Goal: Information Seeking & Learning: Learn about a topic

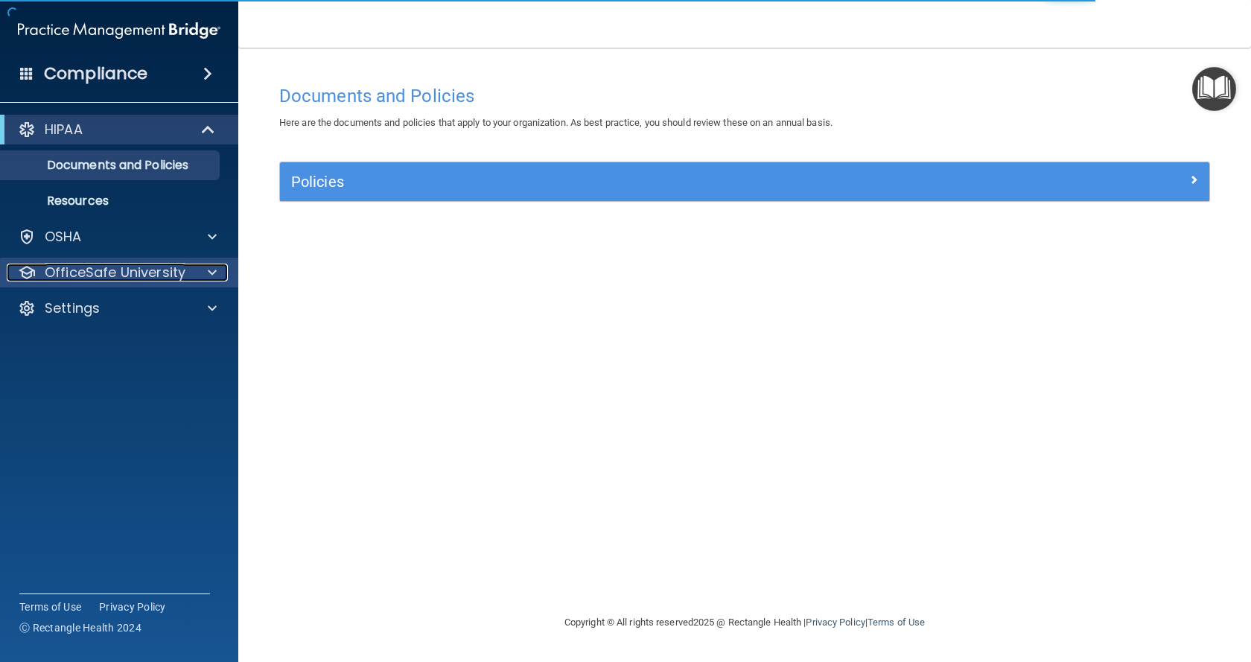
click at [177, 269] on p "OfficeSafe University" at bounding box center [115, 273] width 141 height 18
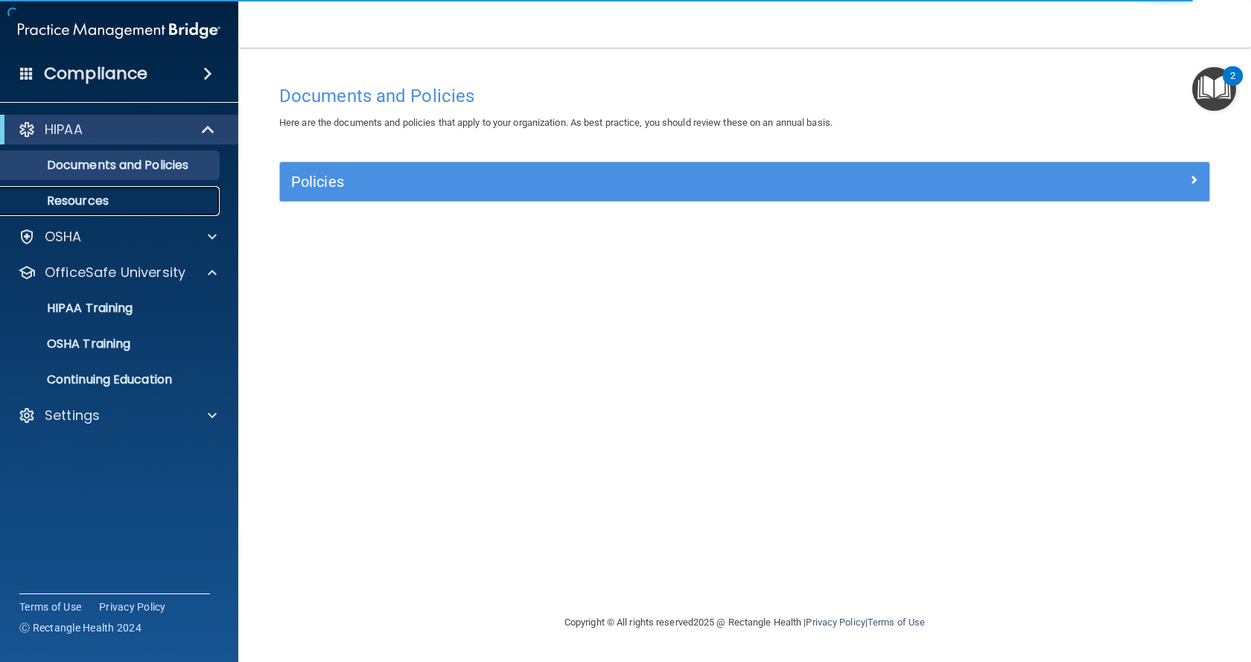
click at [100, 197] on p "Resources" at bounding box center [111, 201] width 203 height 15
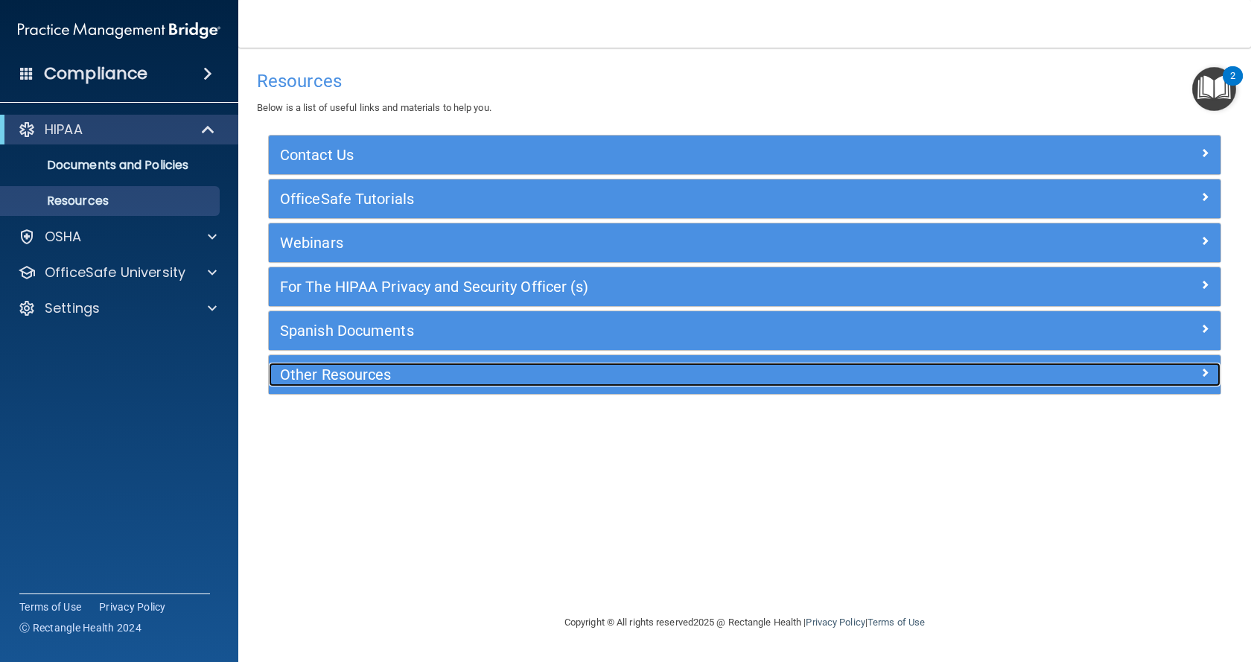
click at [379, 380] on h5 "Other Resources" at bounding box center [626, 374] width 692 height 16
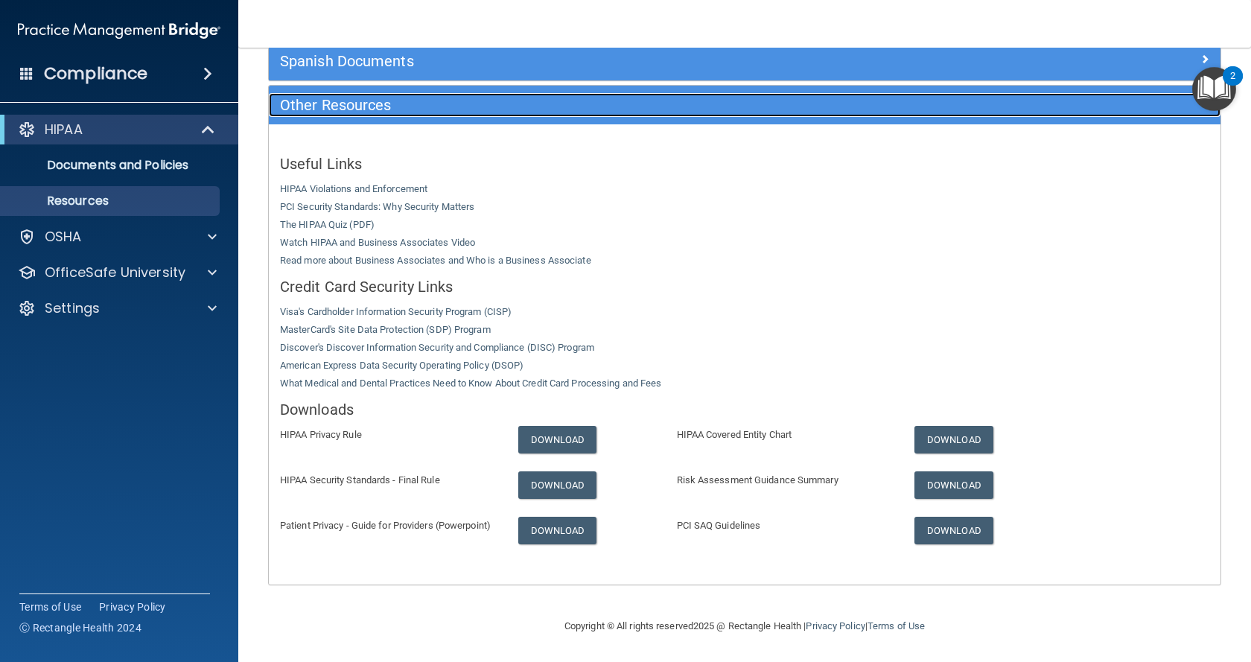
scroll to position [213, 0]
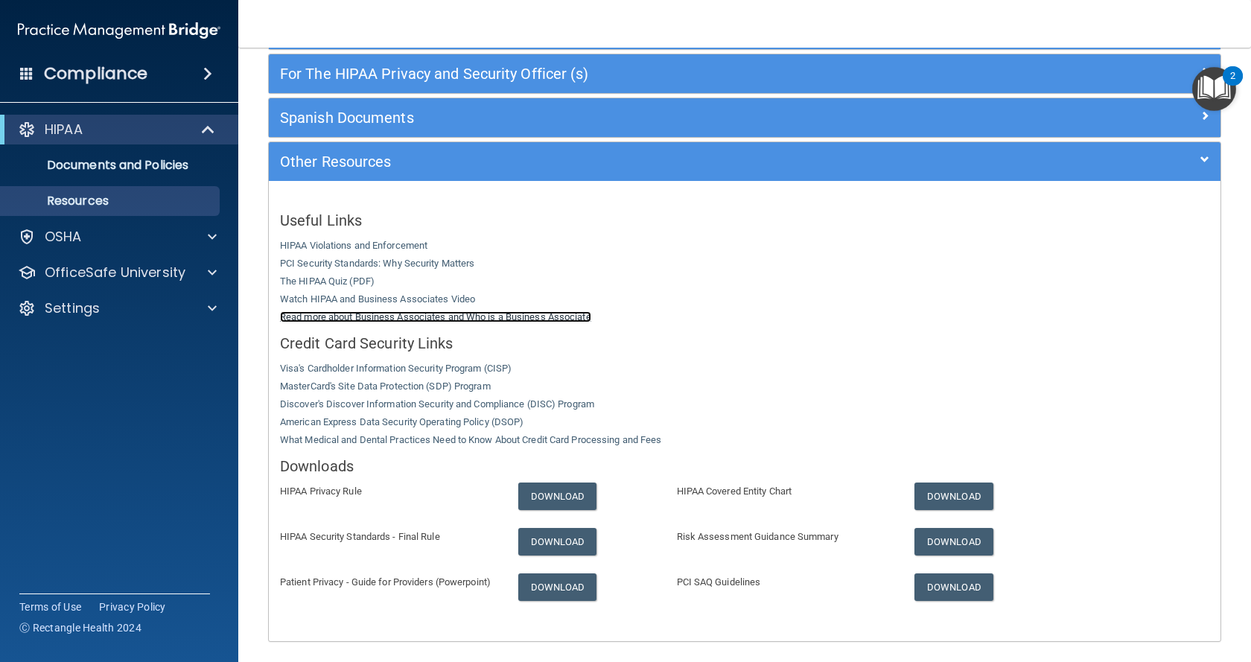
click at [381, 319] on link "Read more about Business Associates and Who is a Business Associate" at bounding box center [435, 316] width 311 height 11
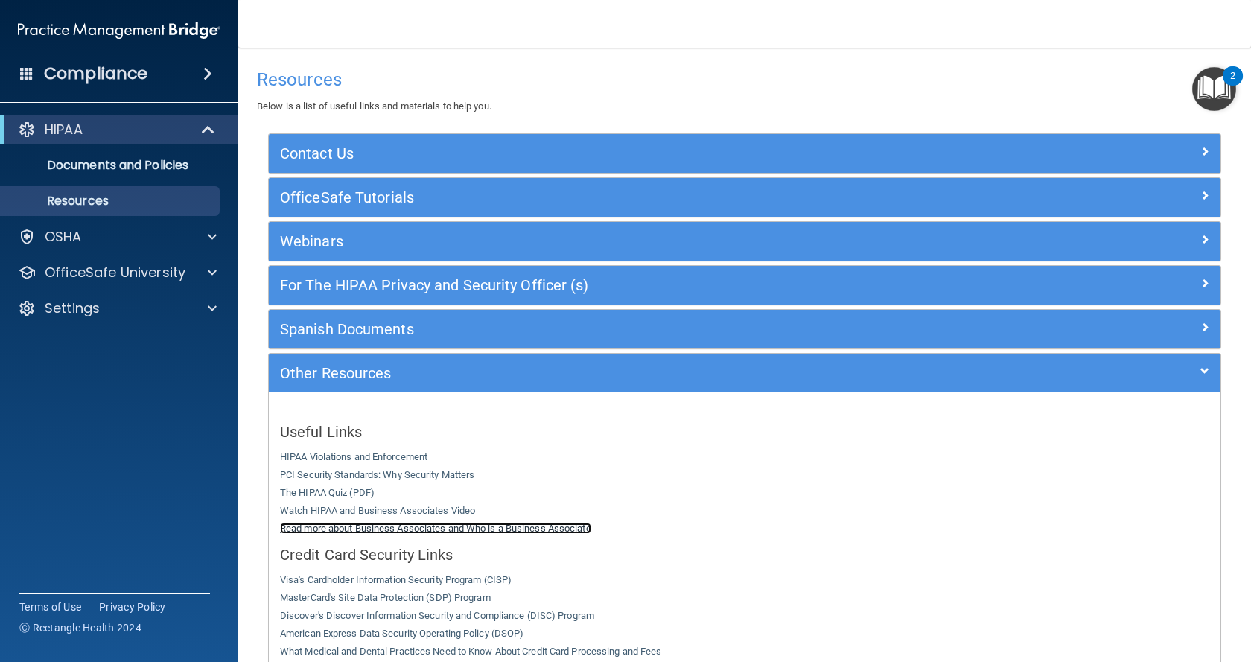
scroll to position [0, 0]
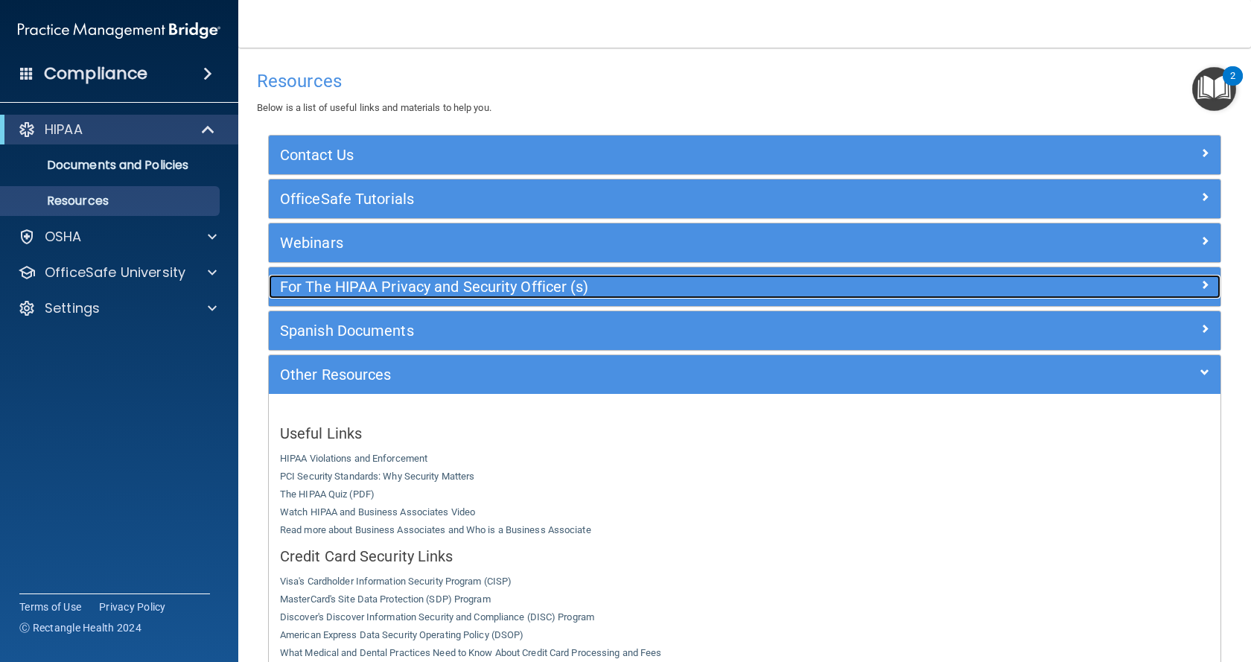
click at [1201, 282] on span at bounding box center [1205, 285] width 9 height 18
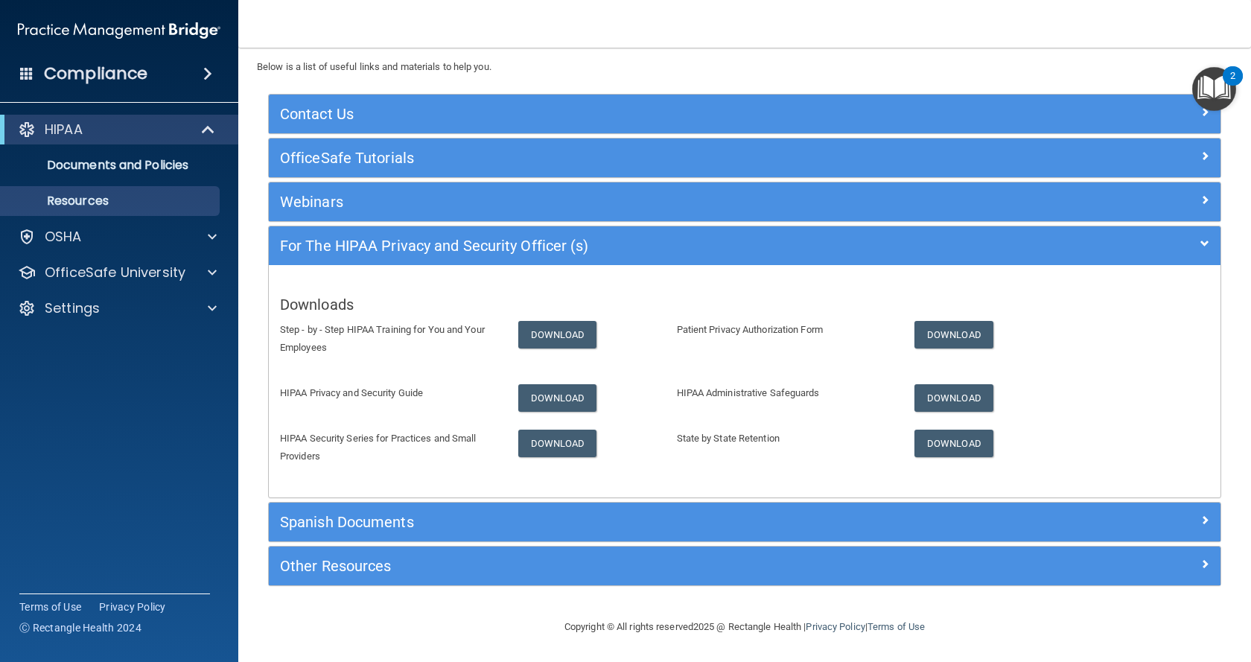
scroll to position [42, 0]
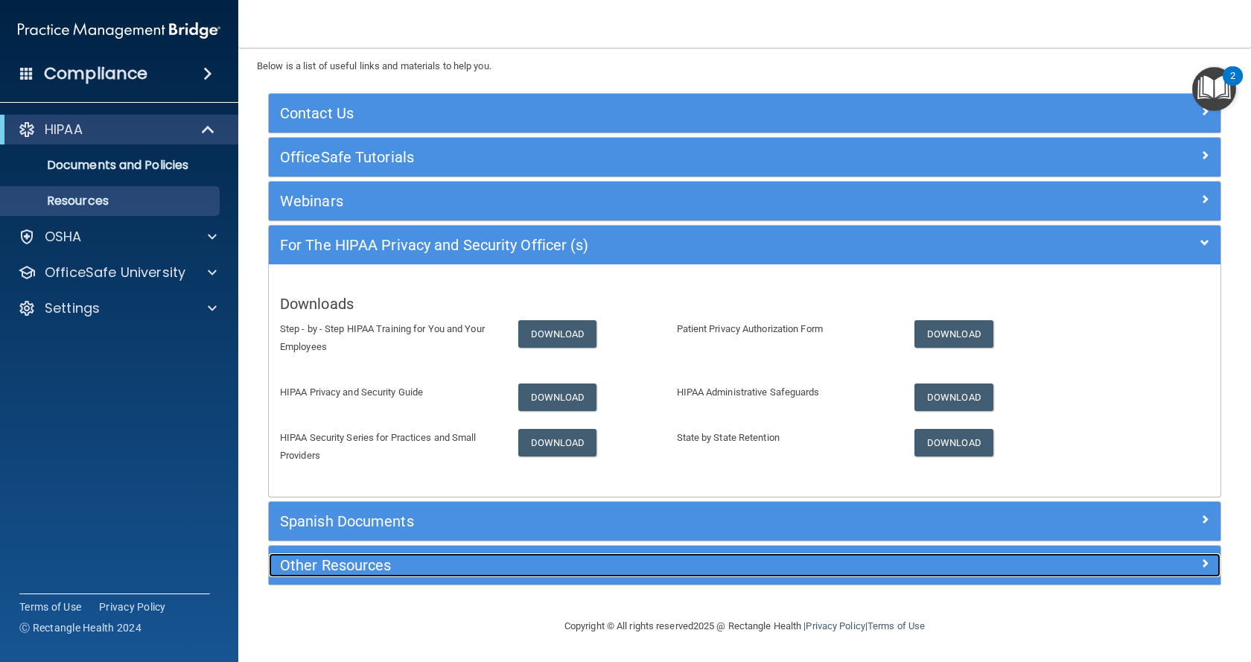
click at [1201, 557] on span at bounding box center [1205, 563] width 9 height 18
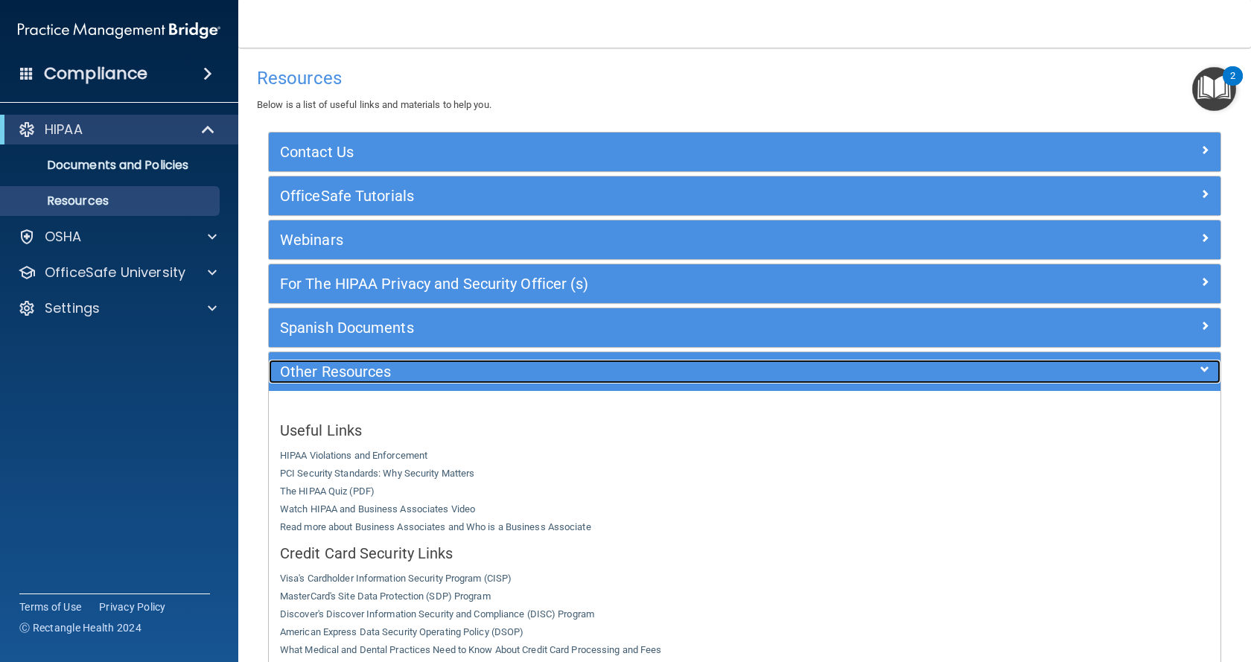
scroll to position [0, 0]
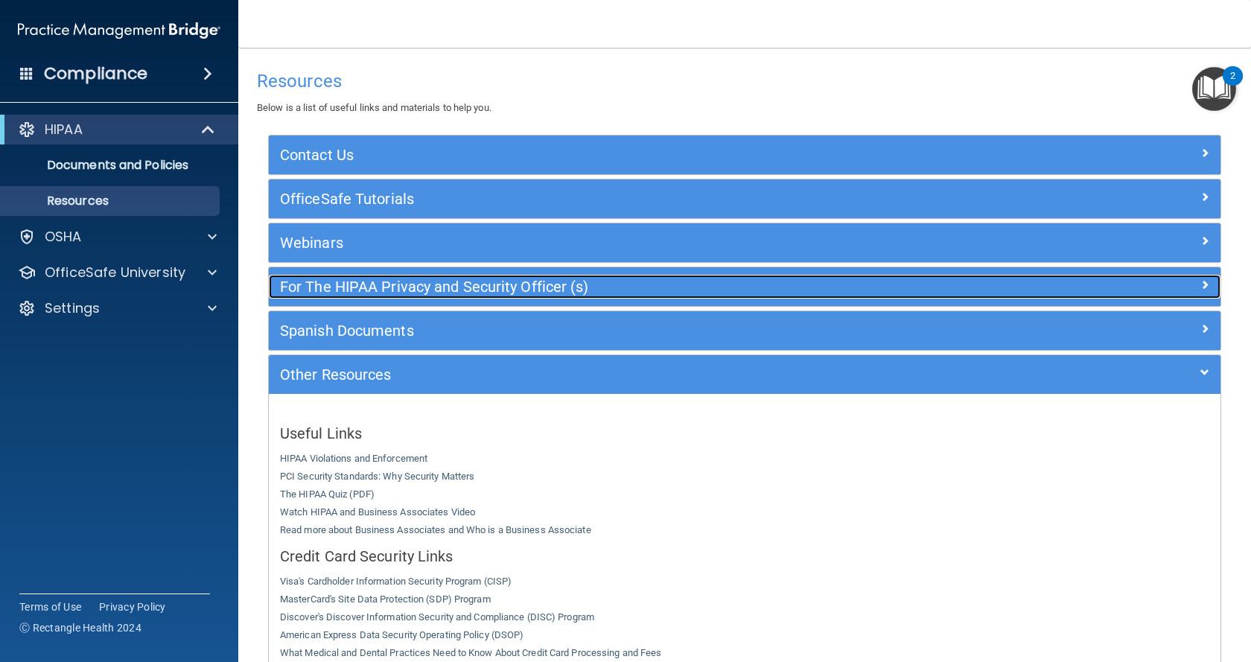
click at [1201, 279] on span at bounding box center [1205, 285] width 9 height 18
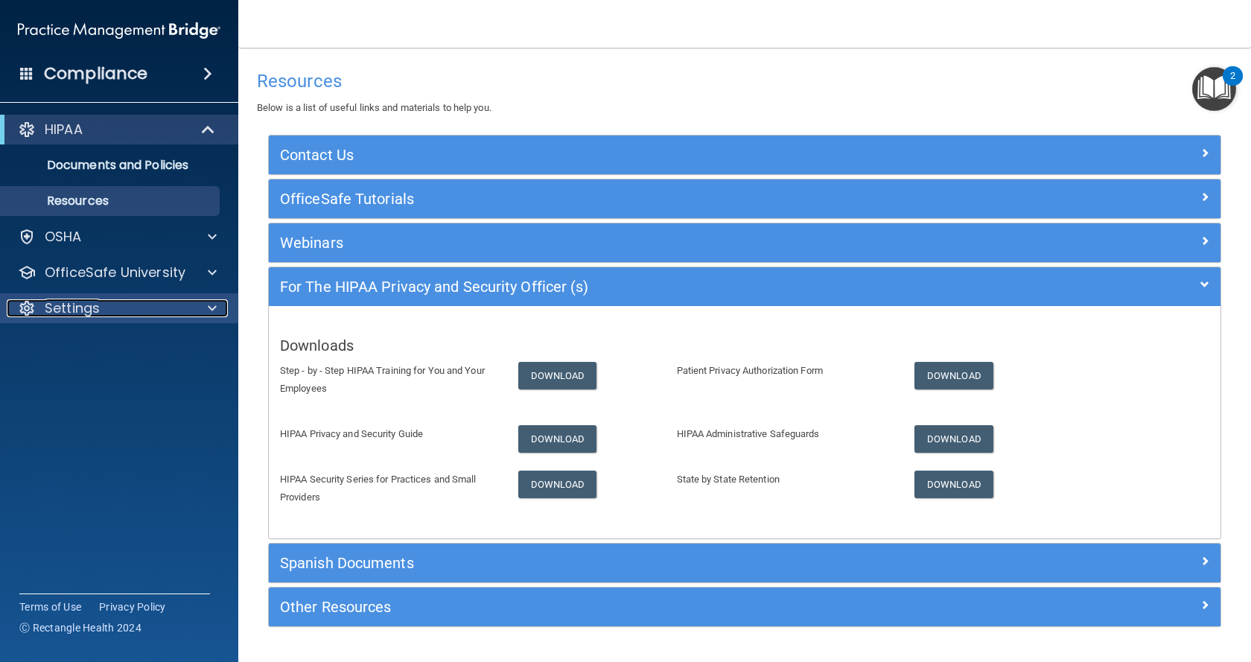
click at [127, 308] on div "Settings" at bounding box center [99, 308] width 185 height 18
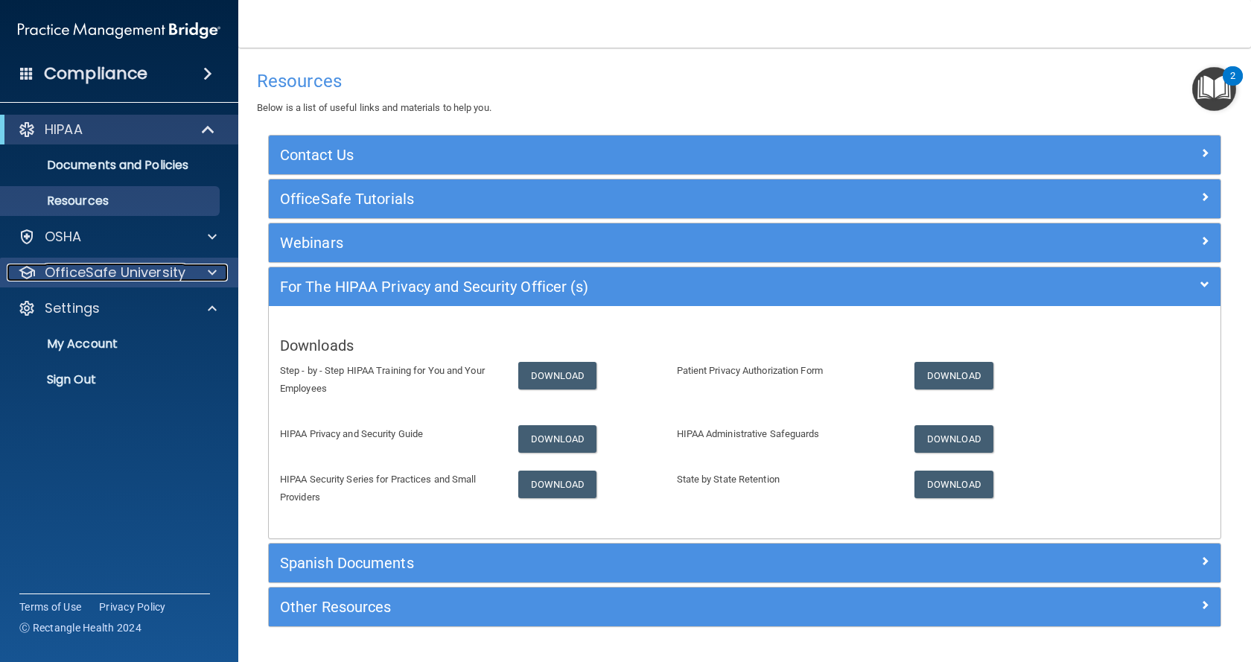
click at [215, 281] on span at bounding box center [212, 273] width 9 height 18
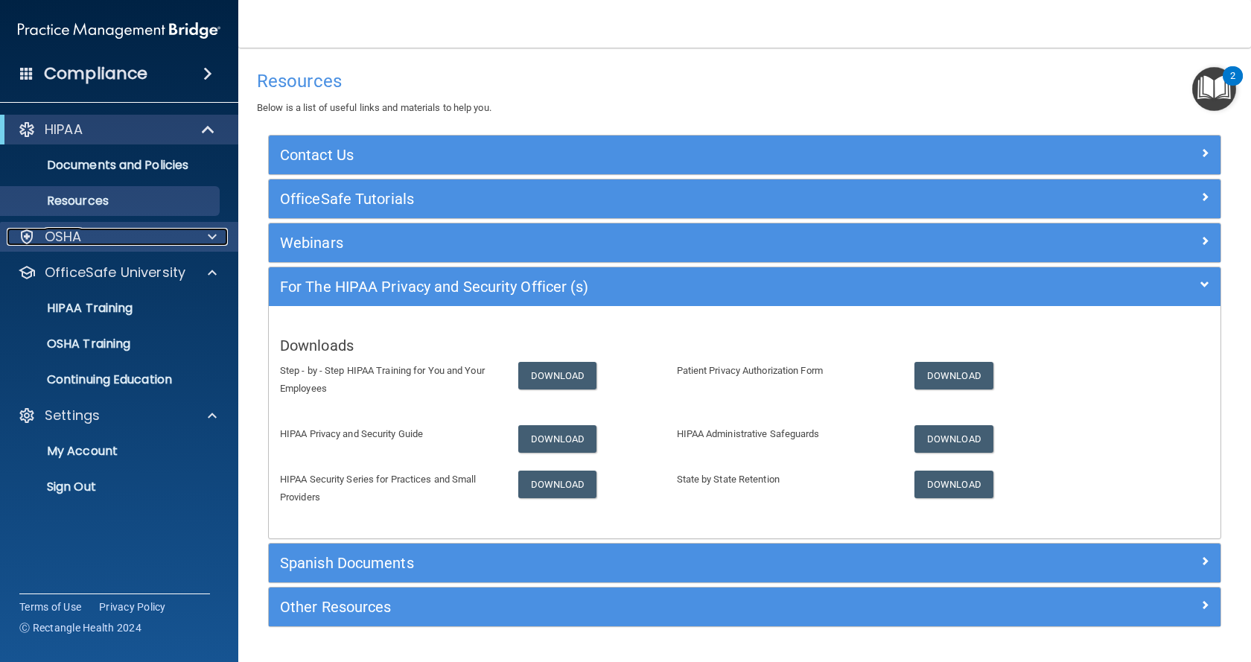
click at [206, 241] on div at bounding box center [209, 237] width 37 height 18
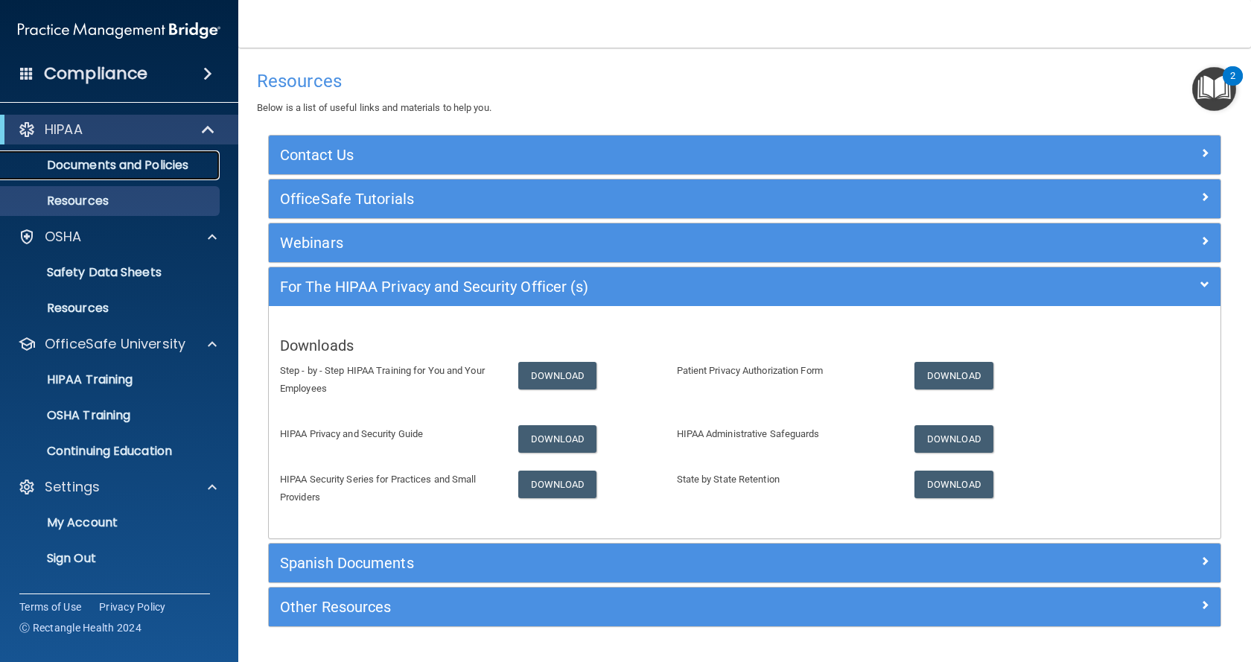
click at [150, 167] on p "Documents and Policies" at bounding box center [111, 165] width 203 height 15
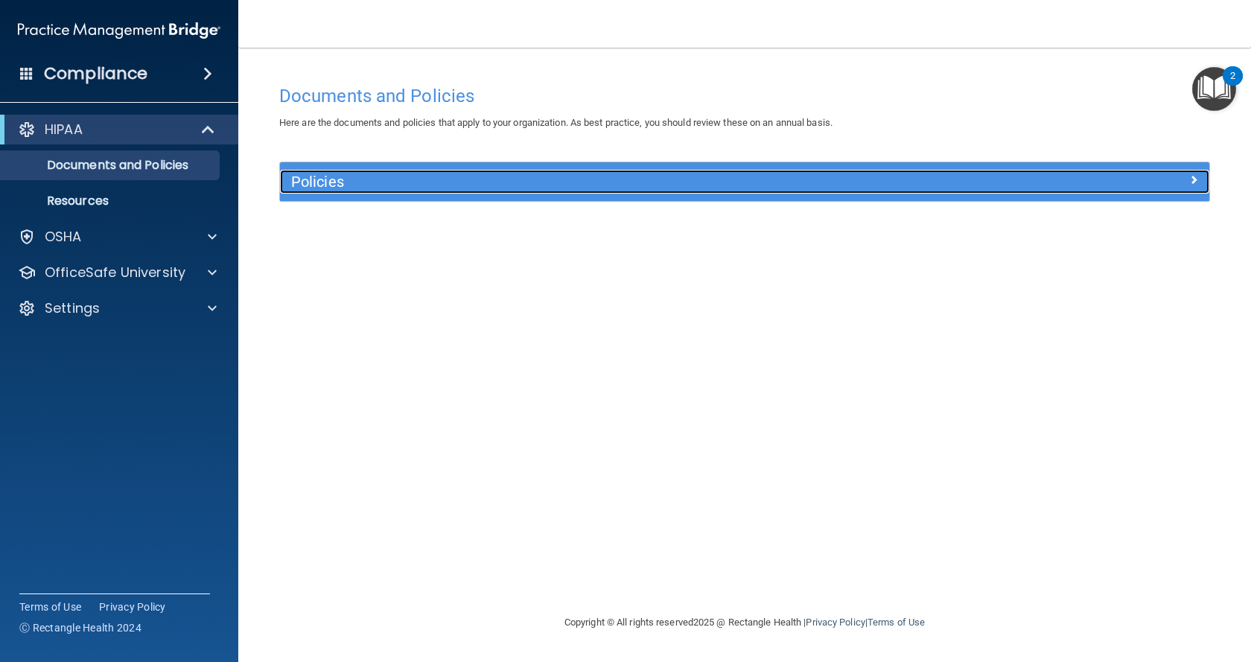
click at [1190, 180] on span at bounding box center [1193, 180] width 9 height 18
